Goal: Task Accomplishment & Management: Complete application form

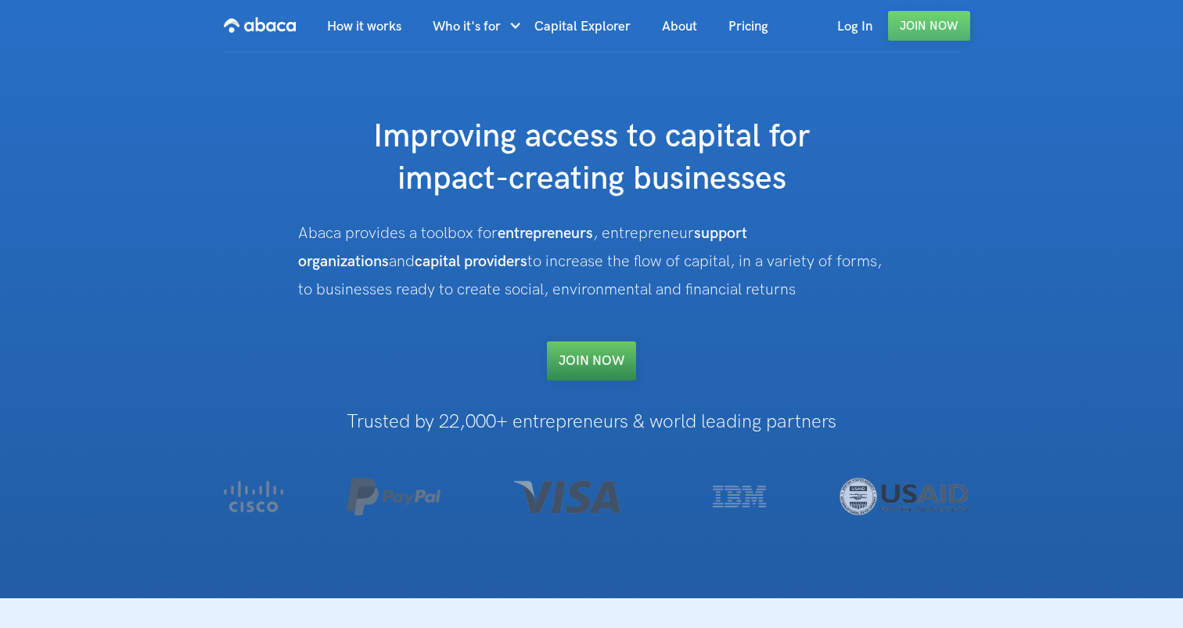
click at [605, 362] on link "Join NOW" at bounding box center [591, 360] width 89 height 39
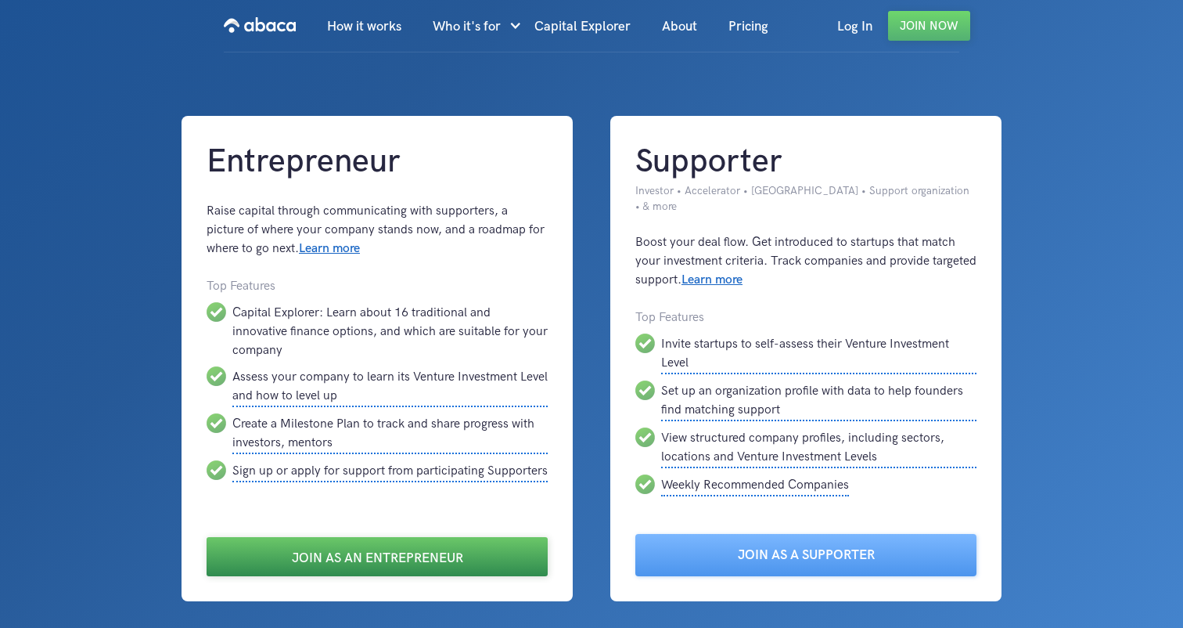
click at [368, 538] on link "Join as an Entrepreneur" at bounding box center [377, 556] width 341 height 39
